Goal: Task Accomplishment & Management: Complete application form

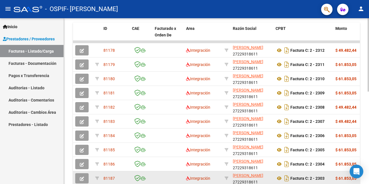
scroll to position [209, 0]
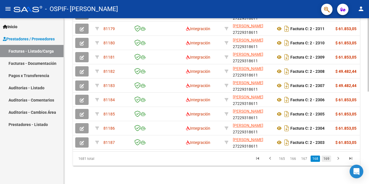
click at [328, 157] on link "169" at bounding box center [325, 159] width 9 height 6
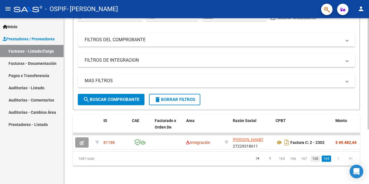
scroll to position [81, 0]
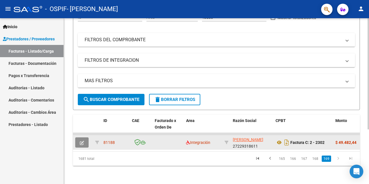
click at [85, 138] on button "button" at bounding box center [81, 142] width 13 height 10
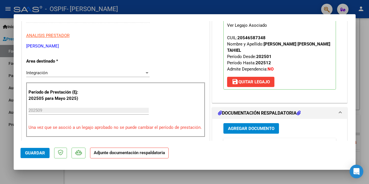
scroll to position [142, 0]
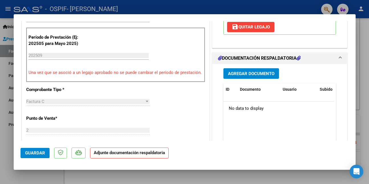
click at [241, 71] on span "Agregar Documento" at bounding box center [251, 73] width 46 height 5
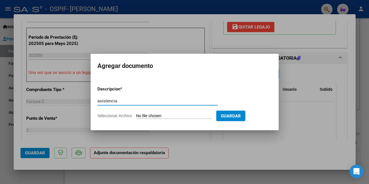
click at [110, 101] on input "asistencia" at bounding box center [157, 100] width 120 height 5
type input "asistencia"
type input "C:\fakepath\WhatsApp Image [DATE] 10.42.20.jpeg"
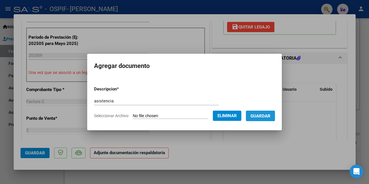
click at [253, 118] on button "Guardar" at bounding box center [260, 116] width 29 height 11
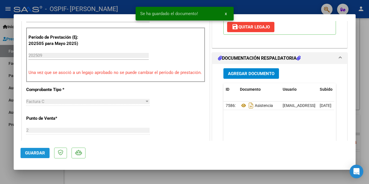
click at [33, 151] on span "Guardar" at bounding box center [35, 153] width 20 height 5
drag, startPoint x: 28, startPoint y: 177, endPoint x: 36, endPoint y: 174, distance: 7.7
click at [28, 177] on div at bounding box center [184, 92] width 369 height 184
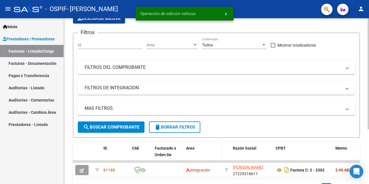
scroll to position [81, 0]
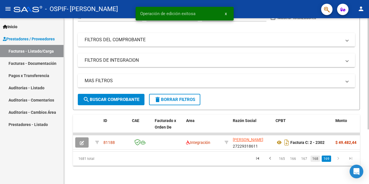
click at [316, 159] on link "168" at bounding box center [314, 159] width 9 height 6
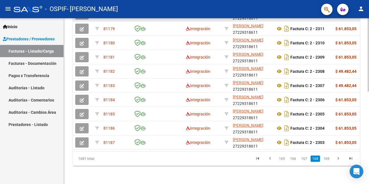
scroll to position [209, 0]
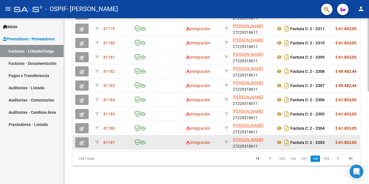
click at [83, 141] on icon "button" at bounding box center [82, 143] width 4 height 4
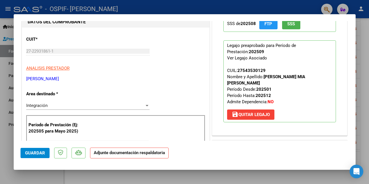
scroll to position [85, 0]
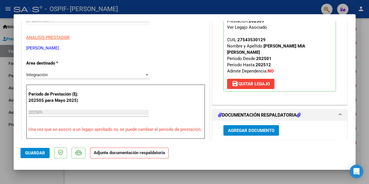
click at [242, 129] on span "Agregar Documento" at bounding box center [251, 130] width 46 height 5
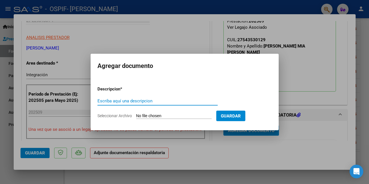
paste input "asistencia"
type input "asistencia"
type input "C:\fakepath\WhatsApp Image [DATE] 10.42.25.jpeg"
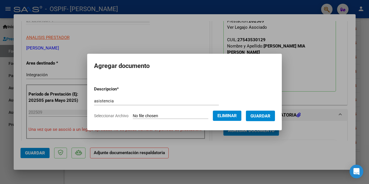
click at [253, 117] on button "Guardar" at bounding box center [260, 116] width 29 height 11
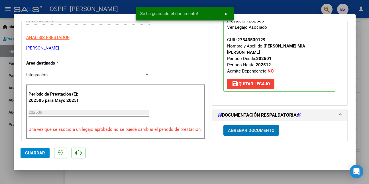
click at [43, 155] on span "Guardar" at bounding box center [35, 153] width 20 height 5
drag, startPoint x: 42, startPoint y: 176, endPoint x: 78, endPoint y: 170, distance: 35.8
click at [44, 175] on div at bounding box center [184, 92] width 369 height 184
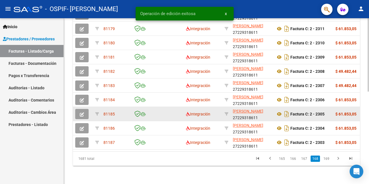
scroll to position [209, 0]
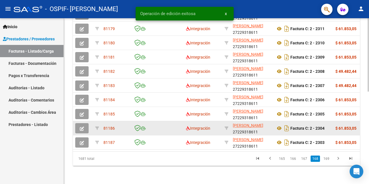
click at [81, 126] on span "button" at bounding box center [82, 128] width 4 height 5
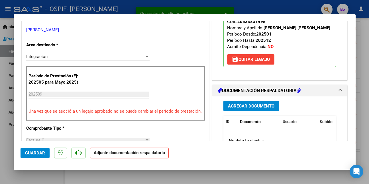
scroll to position [142, 0]
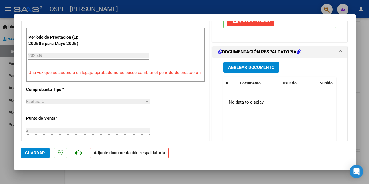
click at [246, 67] on span "Agregar Documento" at bounding box center [251, 67] width 46 height 5
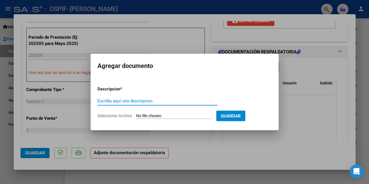
click at [132, 101] on input "Escriba aquí una descripcion" at bounding box center [157, 100] width 120 height 5
paste input "asistencia"
type input "asistencia"
click at [304, 111] on div at bounding box center [184, 92] width 369 height 184
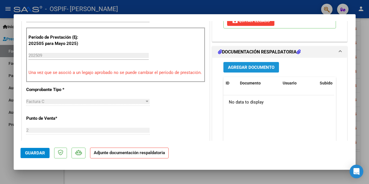
click at [260, 68] on span "Agregar Documento" at bounding box center [251, 67] width 46 height 5
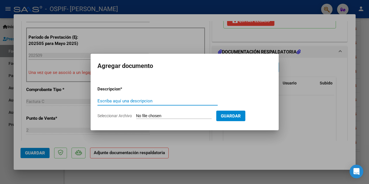
paste input "asistencia"
type input "asistencia"
click at [172, 116] on input "Seleccionar Archivo" at bounding box center [173, 116] width 75 height 5
type input "C:\fakepath\WhatsApp Image [DATE] 10.42.31.jpeg"
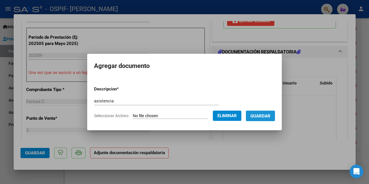
click at [270, 118] on span "Guardar" at bounding box center [260, 116] width 20 height 5
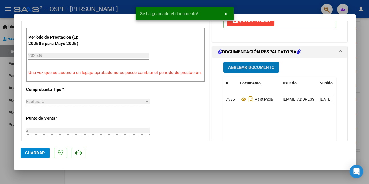
click at [42, 156] on button "Guardar" at bounding box center [34, 153] width 29 height 10
click at [42, 175] on div at bounding box center [184, 92] width 369 height 184
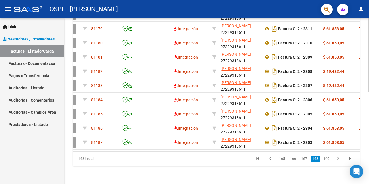
scroll to position [0, 0]
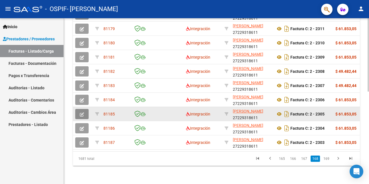
click at [82, 112] on icon "button" at bounding box center [82, 114] width 4 height 4
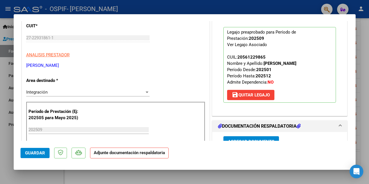
scroll to position [85, 0]
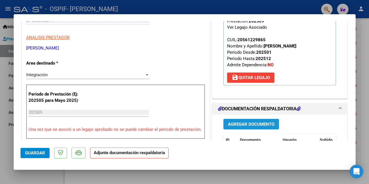
click at [242, 125] on span "Agregar Documento" at bounding box center [251, 124] width 46 height 5
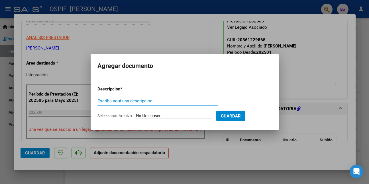
click at [136, 101] on input "Escriba aquí una descripcion" at bounding box center [157, 100] width 120 height 5
paste input "asistencia"
type input "asistencia"
type input "C:\fakepath\WhatsApp Image [DATE] 10.42.39.jpeg"
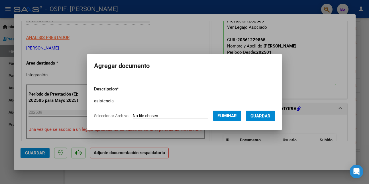
click at [253, 114] on button "Guardar" at bounding box center [260, 116] width 29 height 11
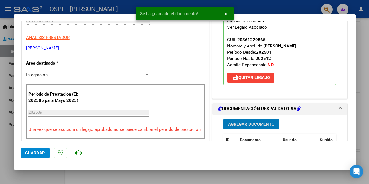
click at [41, 153] on span "Guardar" at bounding box center [35, 153] width 20 height 5
drag, startPoint x: 46, startPoint y: 181, endPoint x: 87, endPoint y: 166, distance: 42.9
click at [47, 181] on div at bounding box center [184, 92] width 369 height 184
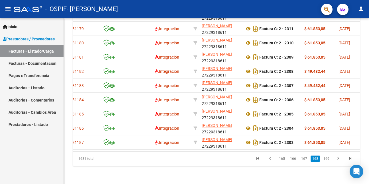
scroll to position [0, 0]
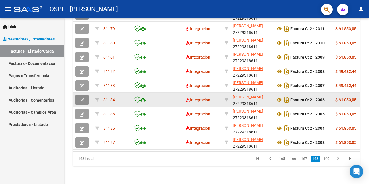
click at [83, 97] on span "button" at bounding box center [82, 99] width 4 height 5
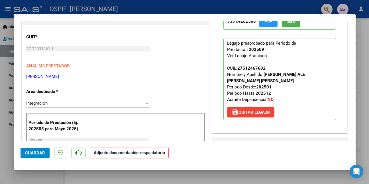
scroll to position [85, 0]
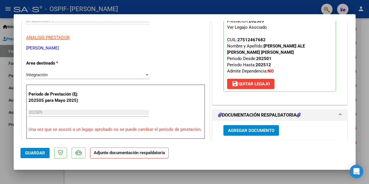
click at [245, 128] on span "Agregar Documento" at bounding box center [251, 130] width 46 height 5
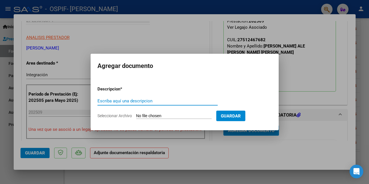
click at [143, 102] on input "Escriba aquí una descripcion" at bounding box center [157, 100] width 120 height 5
paste input "asistencia"
type input "asistencia"
type input "C:\fakepath\WhatsApp Image [DATE] 10.42.44.jpeg"
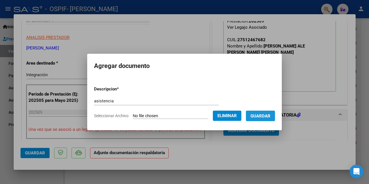
click at [254, 118] on button "Guardar" at bounding box center [260, 116] width 29 height 11
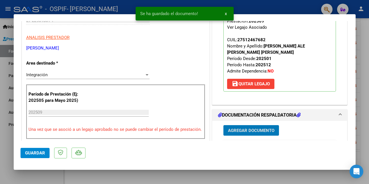
click at [37, 154] on span "Guardar" at bounding box center [35, 153] width 20 height 5
click at [38, 177] on div at bounding box center [184, 92] width 369 height 184
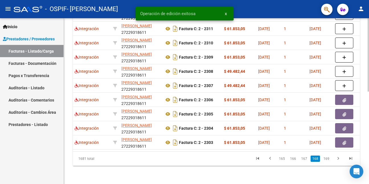
scroll to position [0, 0]
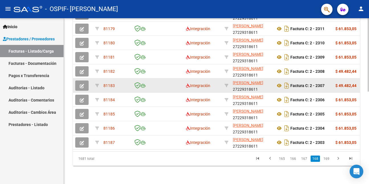
click at [82, 84] on icon "button" at bounding box center [82, 86] width 4 height 4
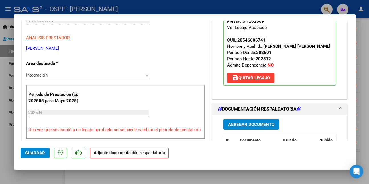
scroll to position [85, 0]
click at [239, 124] on span "Agregar Documento" at bounding box center [251, 124] width 46 height 5
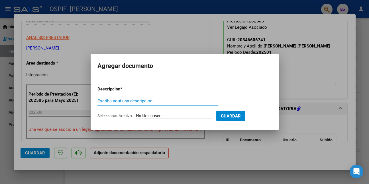
paste input "asistencia"
type input "asistencia"
type input "C:\fakepath\WhatsApp Image [DATE] 10.42.49.jpeg"
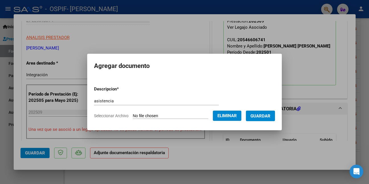
click at [252, 116] on button "Guardar" at bounding box center [260, 116] width 29 height 11
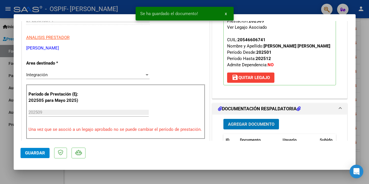
click at [41, 153] on span "Guardar" at bounding box center [35, 153] width 20 height 5
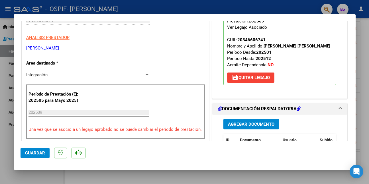
scroll to position [171, 0]
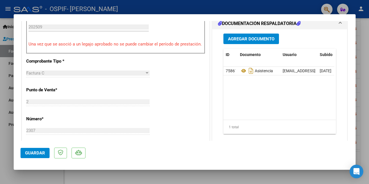
click at [36, 153] on span "Guardar" at bounding box center [35, 153] width 20 height 5
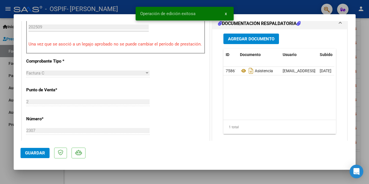
click at [29, 176] on div at bounding box center [184, 92] width 369 height 184
type input "$ 0,00"
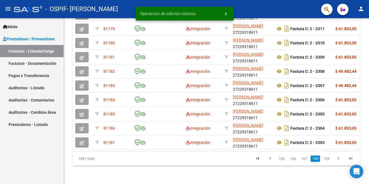
scroll to position [209, 0]
